Goal: Contribute content: Add original content to the website for others to see

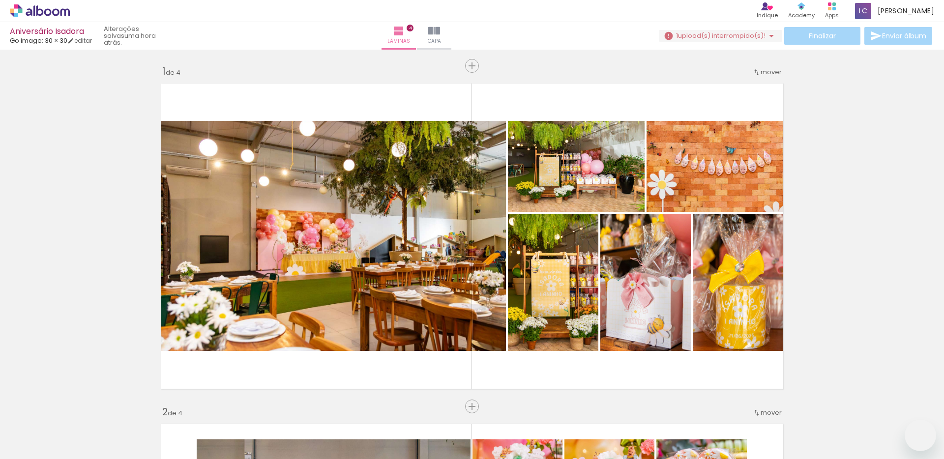
click at [29, 450] on span "Adicionar Fotos" at bounding box center [34, 445] width 29 height 11
click at [0, 0] on input "file" at bounding box center [0, 0] width 0 height 0
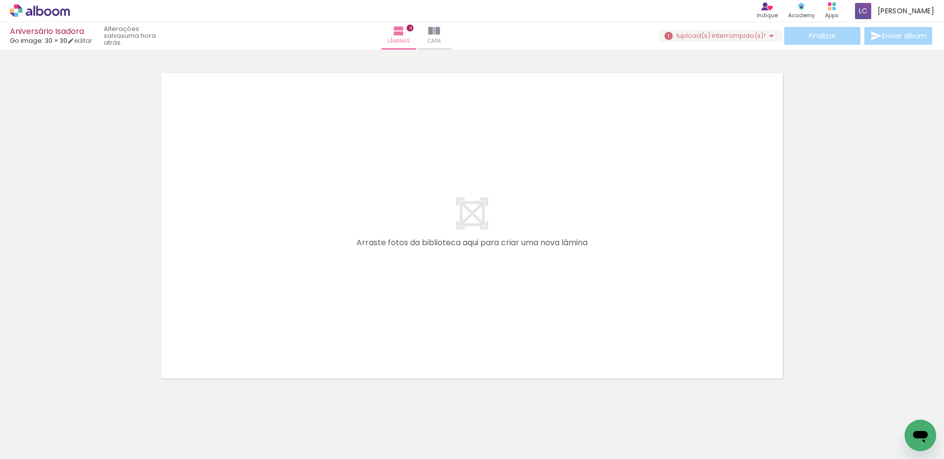
scroll to position [0, 846]
click at [38, 445] on span "Adicionar Fotos" at bounding box center [34, 445] width 29 height 11
click at [0, 0] on input "file" at bounding box center [0, 0] width 0 height 0
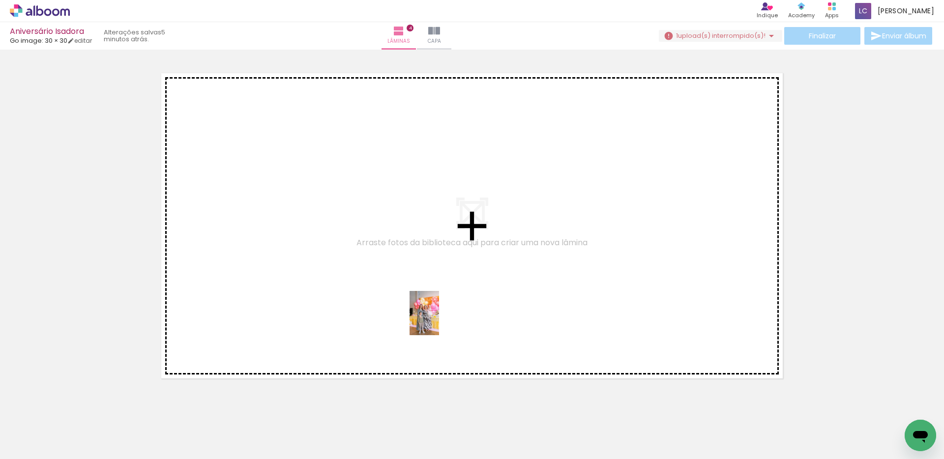
drag, startPoint x: 461, startPoint y: 433, endPoint x: 438, endPoint y: 318, distance: 116.7
click at [438, 318] on quentale-workspace at bounding box center [472, 229] width 944 height 459
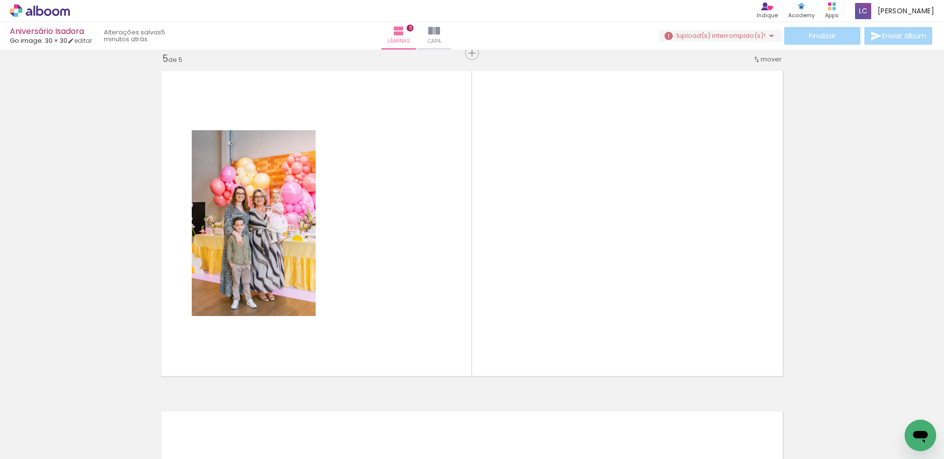
scroll to position [0, 1864]
